Goal: Task Accomplishment & Management: Complete application form

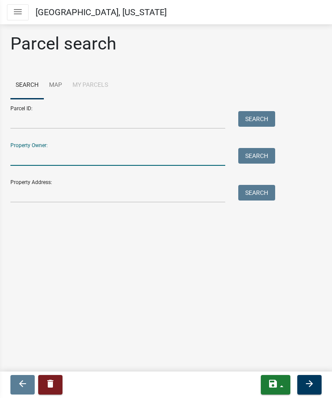
click at [128, 163] on input "Property Owner:" at bounding box center [117, 157] width 215 height 18
type input "[PERSON_NAME]"
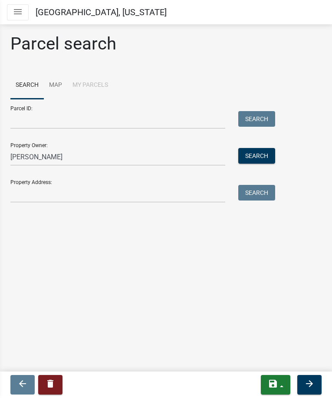
click at [97, 180] on div "Property Address: Search" at bounding box center [140, 188] width 260 height 30
click at [94, 203] on div "Parcel search Search Map My Parcels Parcel ID: Search Property Owner: [PERSON_N…" at bounding box center [166, 121] width 324 height 177
click at [88, 192] on input "Property Address:" at bounding box center [117, 194] width 215 height 18
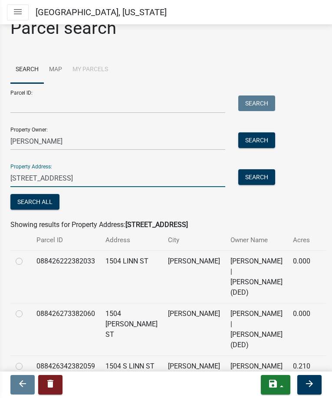
scroll to position [23, 0]
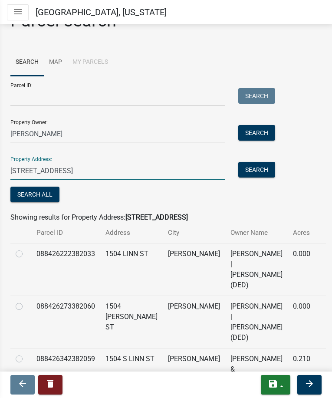
type input "[STREET_ADDRESS]"
click at [26, 248] on label at bounding box center [26, 248] width 0 height 0
click at [26, 253] on input "radio" at bounding box center [29, 251] width 6 height 6
radio input "true"
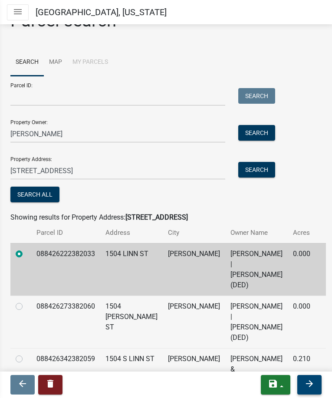
click at [301, 384] on button "arrow_forward" at bounding box center [309, 385] width 24 height 20
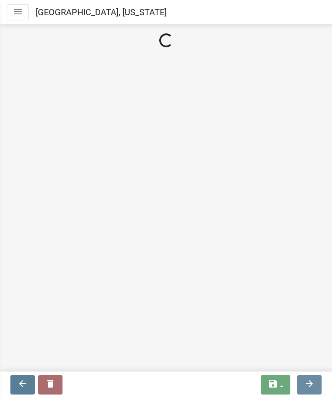
scroll to position [0, 0]
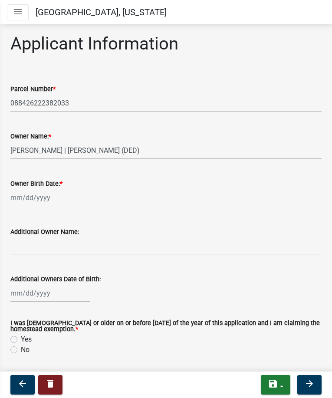
click at [18, 200] on div at bounding box center [49, 198] width 79 height 18
select select "8"
select select "2025"
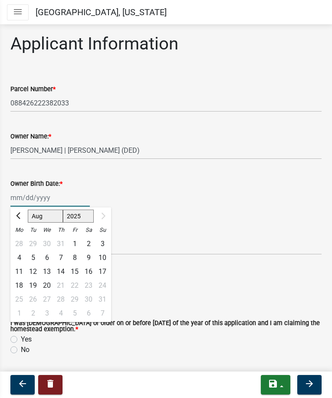
click at [40, 211] on select "Jan Feb Mar Apr May Jun [DATE] Aug" at bounding box center [45, 215] width 35 height 13
select select "1"
click at [28, 209] on select "Jan Feb Mar Apr May Jun [DATE] Aug" at bounding box center [45, 215] width 35 height 13
click at [82, 217] on select "1525 1526 1527 1528 1529 1530 1531 1532 1533 1534 1535 1536 1537 1538 1539 1540…" at bounding box center [78, 215] width 31 height 13
select select "1998"
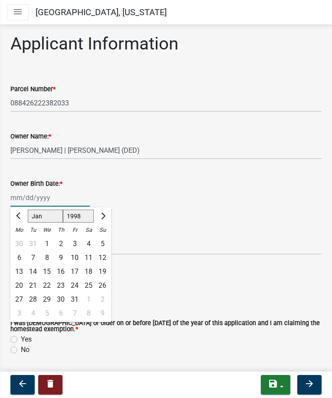
click at [63, 209] on select "1525 1526 1527 1528 1529 1530 1531 1532 1533 1534 1535 1536 1537 1538 1539 1540…" at bounding box center [78, 215] width 31 height 13
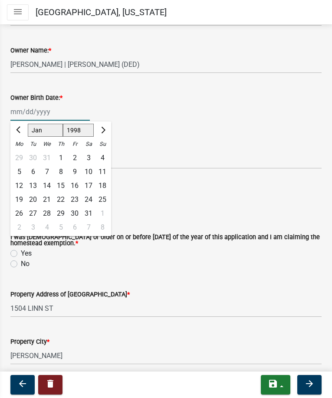
scroll to position [87, 0]
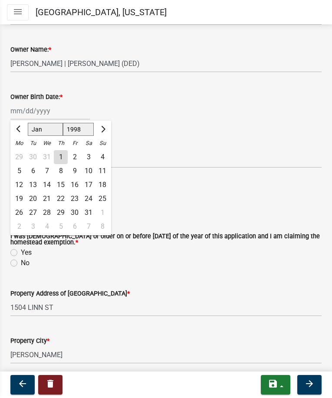
click at [36, 212] on div "27" at bounding box center [33, 213] width 14 height 14
type input "[DATE]"
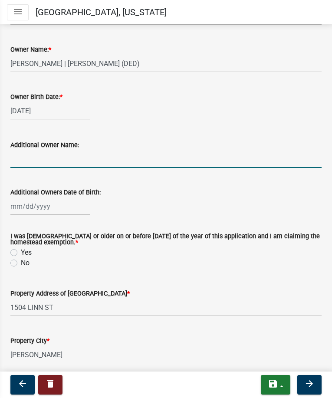
click at [40, 158] on input "Additional Owner Name:" at bounding box center [165, 159] width 311 height 18
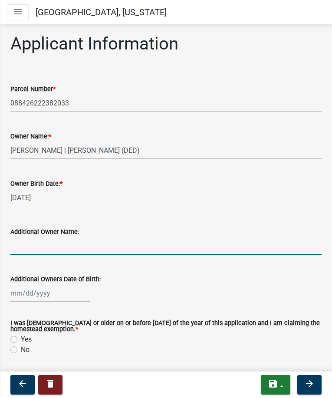
scroll to position [43, 0]
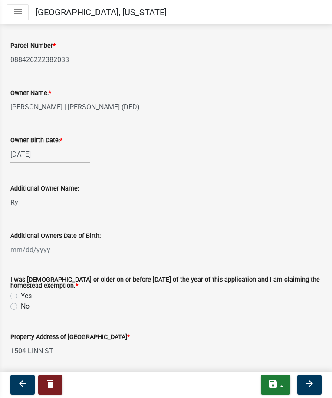
type input "R"
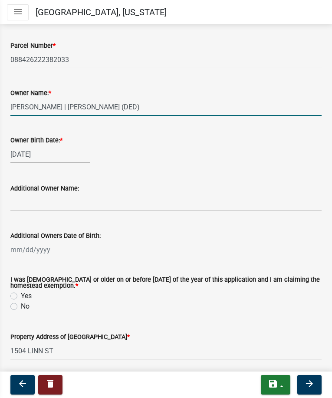
drag, startPoint x: 67, startPoint y: 103, endPoint x: 152, endPoint y: 105, distance: 84.6
click at [152, 105] on input "[PERSON_NAME] | [PERSON_NAME] (DED)" at bounding box center [165, 107] width 311 height 18
type input "[PERSON_NAME]"
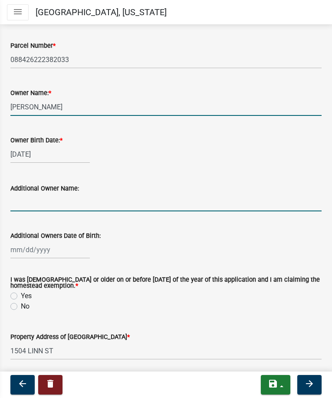
click at [39, 201] on input "Additional Owner Name:" at bounding box center [165, 202] width 311 height 18
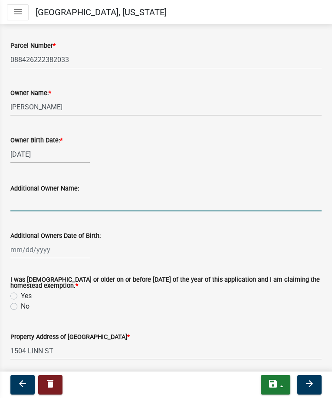
drag, startPoint x: 39, startPoint y: 201, endPoint x: 20, endPoint y: 204, distance: 18.4
click at [20, 204] on input "Additional Owner Name:" at bounding box center [165, 202] width 311 height 18
type input "[PERSON_NAME]"
click at [13, 253] on div at bounding box center [49, 250] width 79 height 18
select select "8"
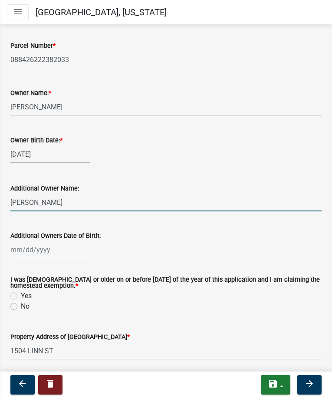
select select "2025"
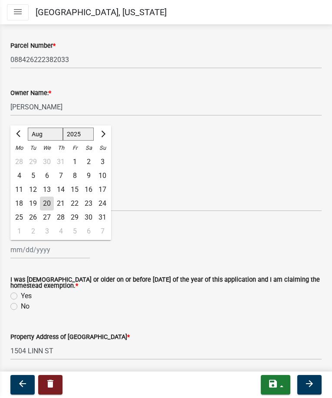
click at [46, 134] on select "Jan Feb Mar Apr May Jun [DATE] Aug Sep Oct Nov Dec" at bounding box center [45, 133] width 35 height 13
select select "12"
click at [28, 127] on select "Jan Feb Mar Apr May Jun [DATE] Aug Sep Oct Nov Dec" at bounding box center [45, 133] width 35 height 13
click at [81, 135] on select "1525 1526 1527 1528 1529 1530 1531 1532 1533 1534 1535 1536 1537 1538 1539 1540…" at bounding box center [78, 133] width 31 height 13
select select "1990"
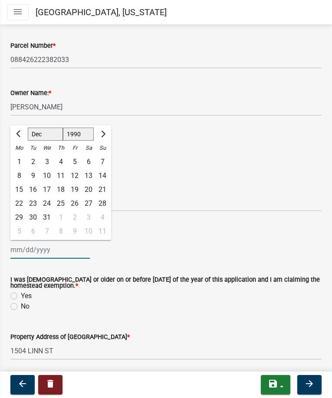
click at [63, 127] on select "1525 1526 1527 1528 1529 1530 1531 1532 1533 1534 1535 1536 1537 1538 1539 1540…" at bounding box center [78, 133] width 31 height 13
click at [107, 216] on div "30" at bounding box center [102, 217] width 14 height 14
type input "[DATE]"
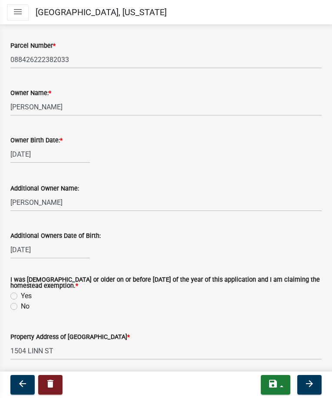
click at [107, 170] on wm-data-entity-input "Owner Birth Date: * [DEMOGRAPHIC_DATA]" at bounding box center [165, 147] width 311 height 48
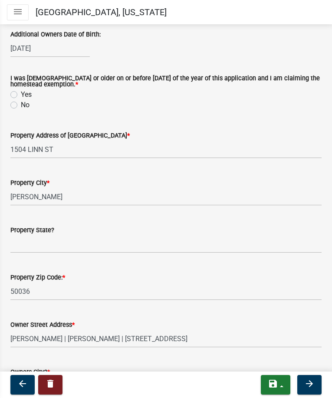
scroll to position [260, 0]
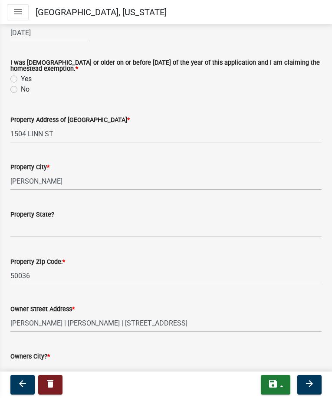
click at [24, 90] on label "No" at bounding box center [25, 89] width 9 height 10
click at [24, 90] on input "No" at bounding box center [24, 87] width 6 height 6
radio input "true"
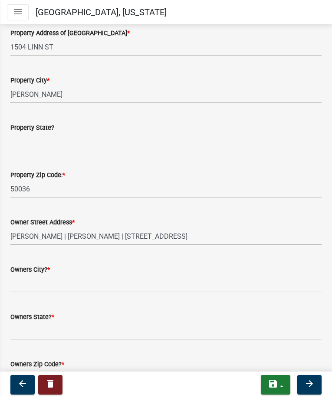
scroll to position [390, 0]
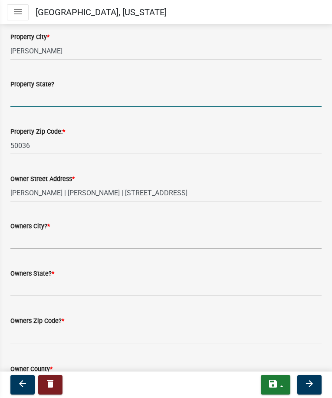
click at [42, 103] on input "Property State?" at bounding box center [165, 98] width 311 height 18
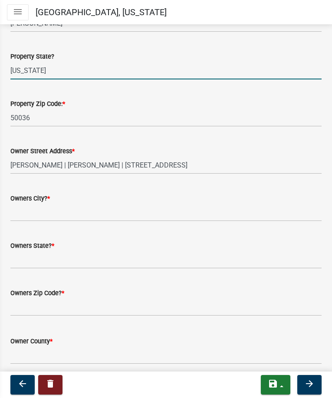
scroll to position [434, 0]
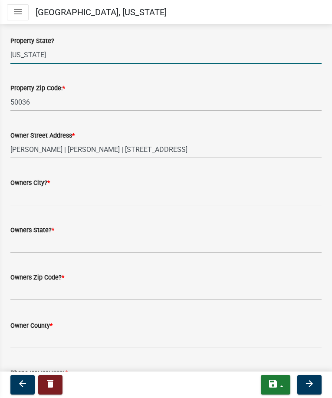
type input "[US_STATE]"
click at [51, 195] on input "Owners City? *" at bounding box center [165, 197] width 311 height 18
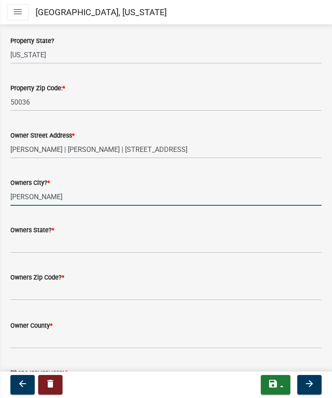
type input "[PERSON_NAME]"
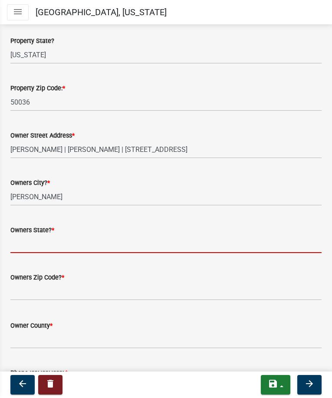
click at [43, 242] on input "Owners State? *" at bounding box center [165, 244] width 311 height 18
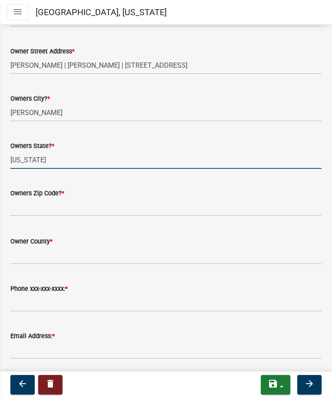
scroll to position [520, 0]
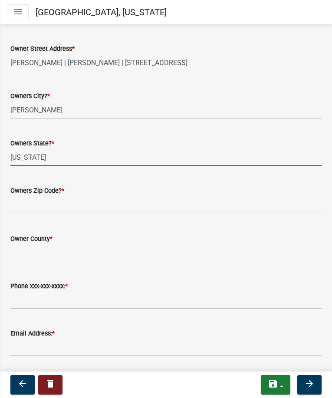
type input "[US_STATE]"
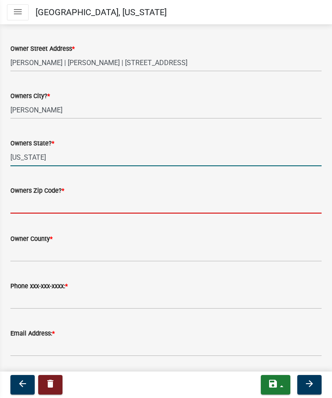
click at [40, 212] on input "text" at bounding box center [165, 205] width 311 height 18
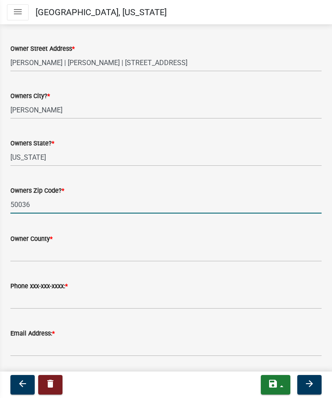
type input "50036"
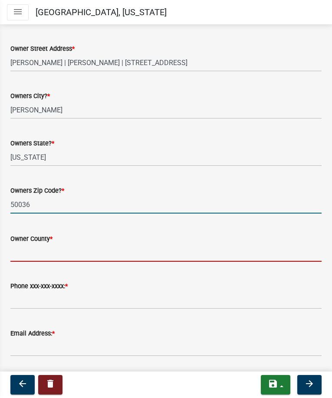
click at [41, 259] on input "Owner County *" at bounding box center [165, 253] width 311 height 18
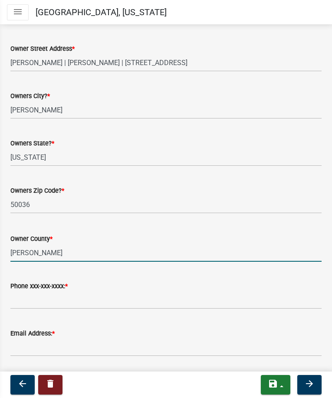
type input "[PERSON_NAME]"
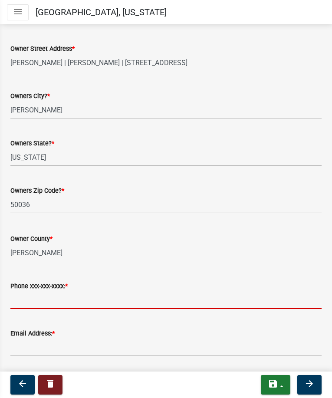
click at [31, 294] on input "Phone xxx-xxx-xxxx: *" at bounding box center [165, 300] width 311 height 18
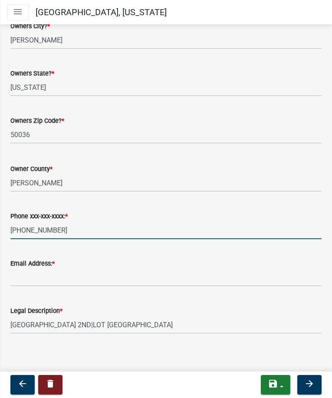
scroll to position [593, 0]
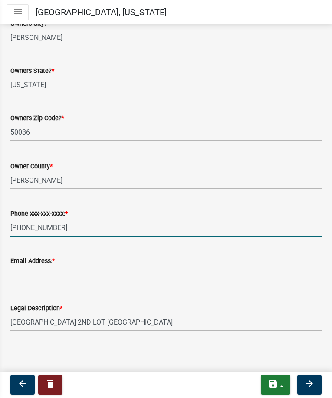
type input "[PHONE_NUMBER]"
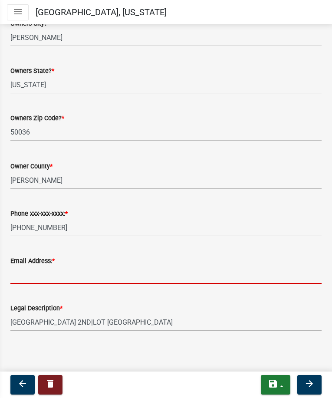
click at [29, 277] on input "Email Address: *" at bounding box center [165, 275] width 311 height 18
type input "[EMAIL_ADDRESS][DOMAIN_NAME]"
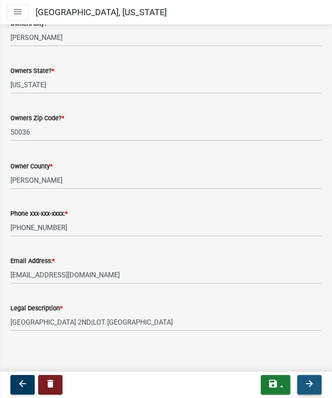
click at [309, 382] on icon "arrow_forward" at bounding box center [309, 383] width 10 height 10
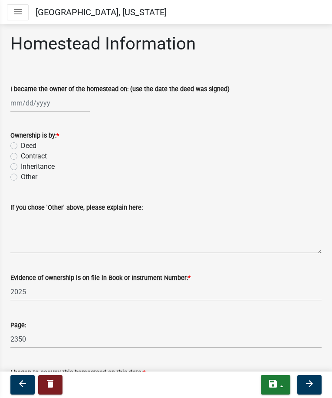
click at [19, 101] on div at bounding box center [49, 103] width 79 height 18
select select "8"
select select "2025"
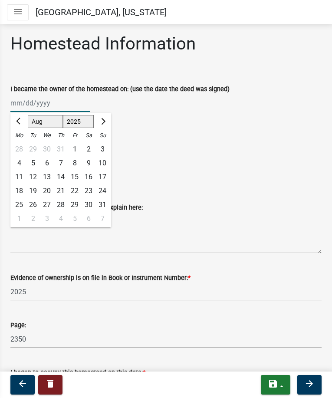
click at [49, 123] on select "Jan Feb Mar Apr May Jun [DATE] Aug Sep Oct Nov Dec" at bounding box center [45, 121] width 35 height 13
select select "7"
click at [28, 115] on select "Jan Feb Mar Apr May Jun [DATE] Aug Sep Oct Nov Dec" at bounding box center [45, 121] width 35 height 13
click at [35, 149] on div "1" at bounding box center [33, 149] width 14 height 14
type input "[DATE]"
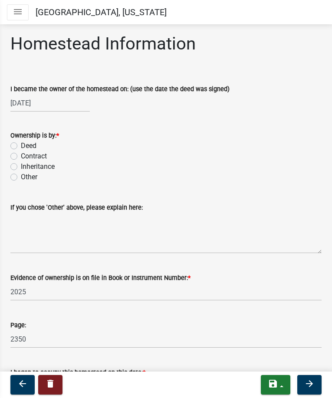
click at [25, 146] on label "Deed" at bounding box center [29, 146] width 16 height 10
click at [25, 146] on input "Deed" at bounding box center [24, 144] width 6 height 6
radio input "true"
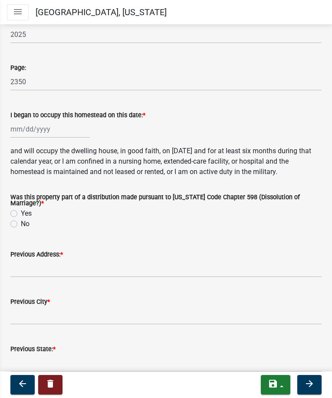
scroll to position [260, 0]
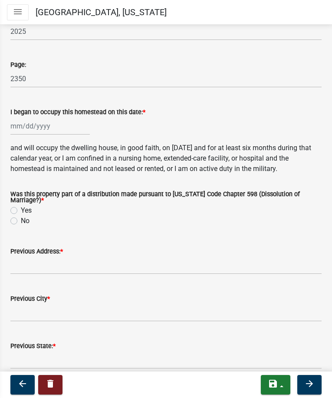
select select "8"
select select "2025"
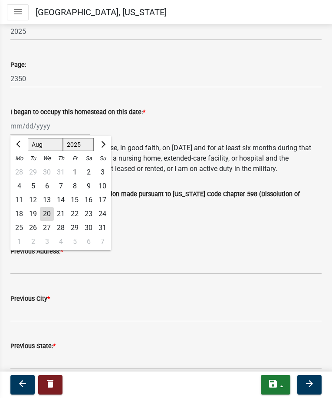
click at [17, 127] on div "[PERSON_NAME] Feb Mar Apr [PERSON_NAME][DATE] Oct Nov [DATE] 1526 1527 1528 152…" at bounding box center [49, 126] width 79 height 18
click at [22, 147] on button "Previous month" at bounding box center [19, 144] width 10 height 14
select select "7"
click at [36, 171] on div "1" at bounding box center [33, 172] width 14 height 14
type input "[DATE]"
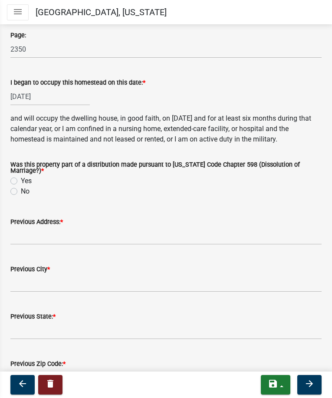
scroll to position [304, 0]
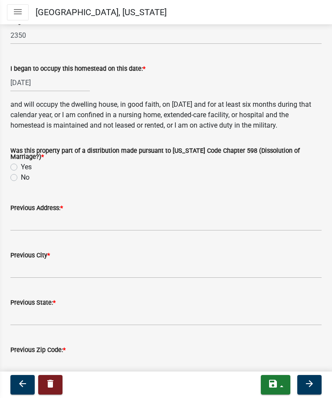
click at [27, 173] on label "No" at bounding box center [25, 177] width 9 height 10
click at [26, 173] on input "No" at bounding box center [24, 175] width 6 height 6
radio input "true"
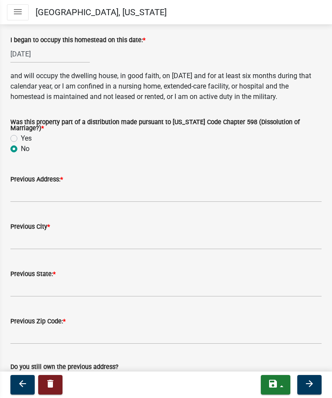
scroll to position [347, 0]
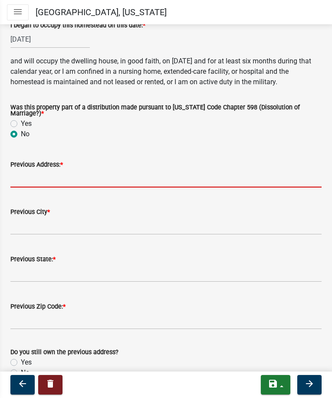
click at [35, 176] on input "Previous Address: *" at bounding box center [165, 179] width 311 height 18
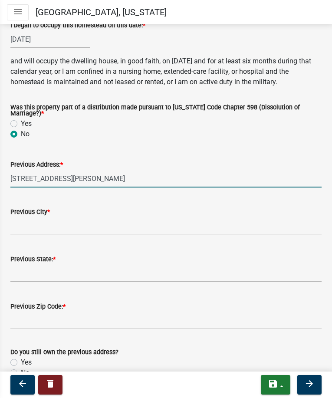
type input "[STREET_ADDRESS][PERSON_NAME]"
click at [20, 223] on input "Previous City *" at bounding box center [165, 226] width 311 height 18
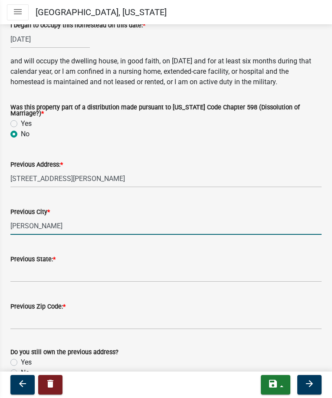
type input "[PERSON_NAME]"
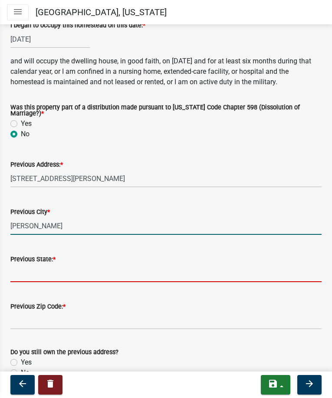
click at [39, 266] on input "Previous State: *" at bounding box center [165, 273] width 311 height 18
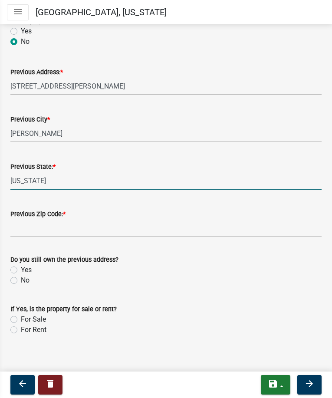
scroll to position [441, 0]
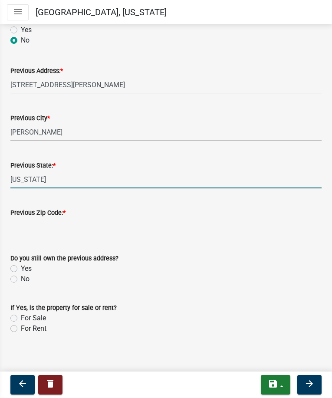
type input "[US_STATE]"
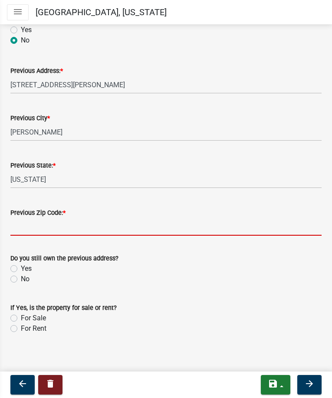
click at [41, 219] on input "Previous Zip Code: *" at bounding box center [165, 227] width 311 height 18
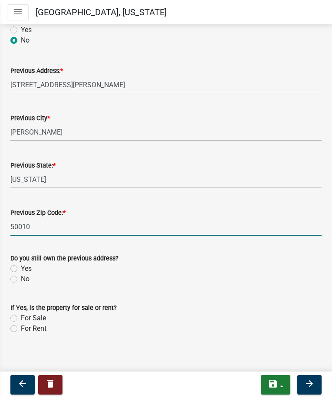
type input "50010"
click at [25, 275] on label "No" at bounding box center [25, 279] width 9 height 10
click at [25, 275] on input "No" at bounding box center [24, 277] width 6 height 6
radio input "true"
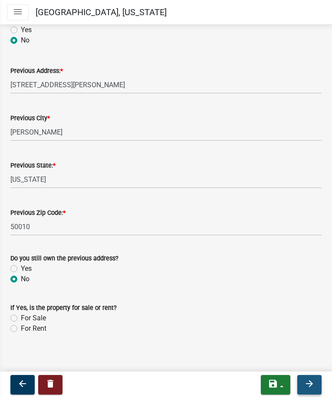
click at [309, 380] on icon "arrow_forward" at bounding box center [309, 383] width 10 height 10
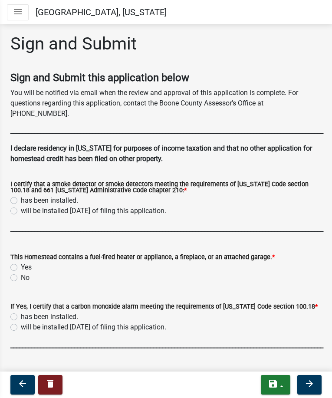
scroll to position [43, 0]
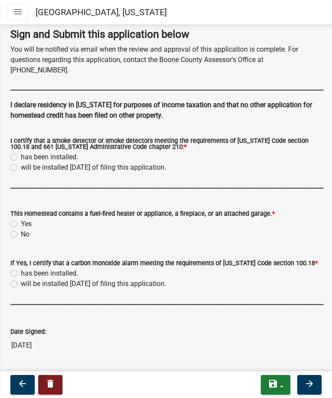
click at [66, 152] on label "has been installed." at bounding box center [49, 157] width 57 height 10
click at [26, 152] on input "has been installed." at bounding box center [24, 155] width 6 height 6
radio input "true"
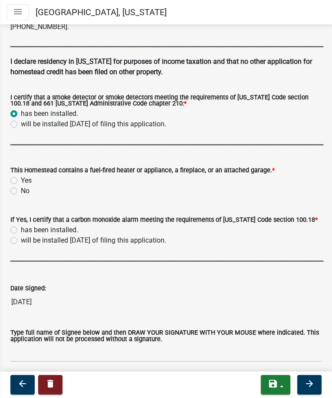
click at [30, 175] on label "Yes" at bounding box center [26, 180] width 11 height 10
click at [26, 175] on input "Yes" at bounding box center [24, 178] width 6 height 6
radio input "true"
click at [42, 225] on label "has been installed." at bounding box center [49, 230] width 57 height 10
click at [26, 225] on input "has been installed." at bounding box center [24, 228] width 6 height 6
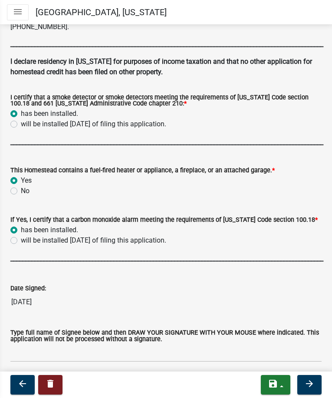
radio input "true"
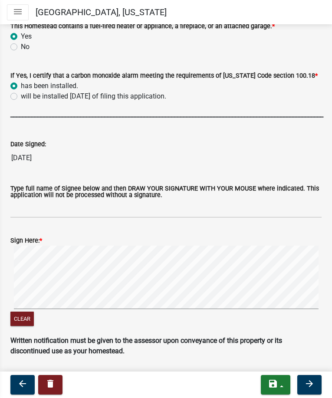
scroll to position [246, 0]
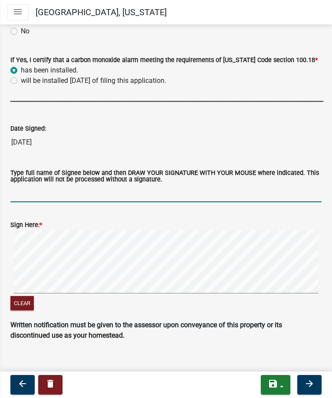
click at [43, 190] on input "Type full name of Signee below and then DRAW YOUR SIGNATURE WITH YOUR MOUSE whe…" at bounding box center [165, 193] width 311 height 18
type input "[PERSON_NAME]"
click at [26, 296] on button "Clear" at bounding box center [21, 303] width 23 height 14
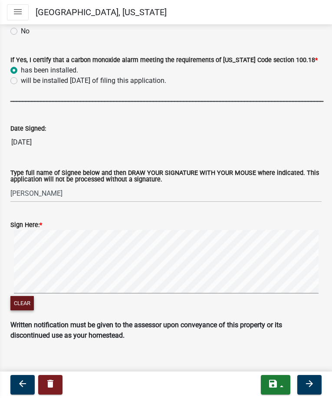
click at [26, 296] on button "Clear" at bounding box center [21, 303] width 23 height 14
click at [33, 296] on button "Clear" at bounding box center [21, 303] width 23 height 14
drag, startPoint x: 21, startPoint y: 290, endPoint x: 22, endPoint y: 285, distance: 5.3
click at [22, 296] on button "Clear" at bounding box center [21, 303] width 23 height 14
drag, startPoint x: 22, startPoint y: 301, endPoint x: 22, endPoint y: 288, distance: 12.1
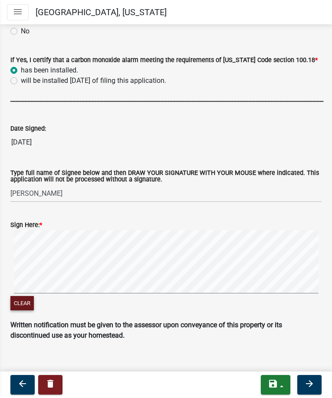
click at [22, 298] on div "Clear" at bounding box center [165, 304] width 311 height 16
click at [24, 296] on button "Clear" at bounding box center [21, 303] width 23 height 14
click at [3, 288] on div "Sign and Submit Sign and Submit this application below You will be notified via…" at bounding box center [166, 71] width 332 height 568
drag, startPoint x: 21, startPoint y: 291, endPoint x: 23, endPoint y: 285, distance: 5.4
click at [22, 296] on button "Clear" at bounding box center [21, 303] width 23 height 14
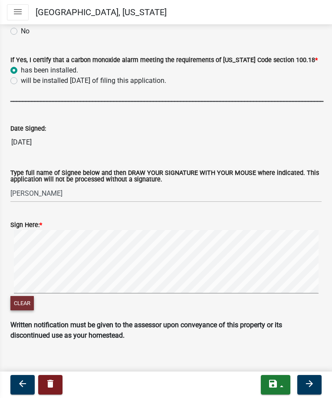
click at [28, 296] on button "Clear" at bounding box center [21, 303] width 23 height 14
click at [30, 296] on button "Clear" at bounding box center [21, 303] width 23 height 14
click at [310, 383] on icon "arrow_forward" at bounding box center [309, 383] width 10 height 10
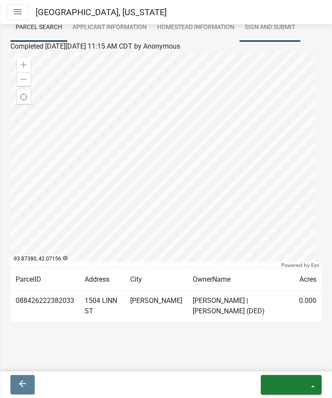
scroll to position [86, 0]
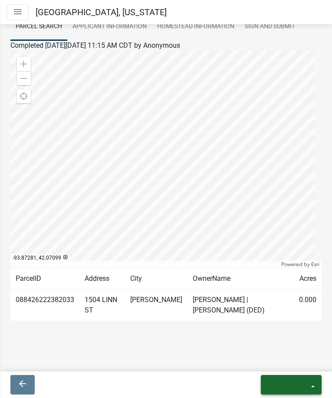
click at [286, 383] on icon "exit" at bounding box center [289, 383] width 42 height 10
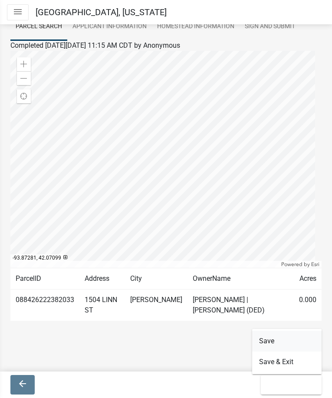
click at [285, 346] on button "Save" at bounding box center [286, 340] width 69 height 21
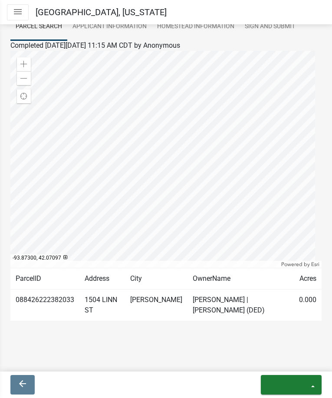
click at [214, 313] on td "[PERSON_NAME] | [PERSON_NAME] (DED)" at bounding box center [240, 305] width 106 height 32
